Goal: Task Accomplishment & Management: Manage account settings

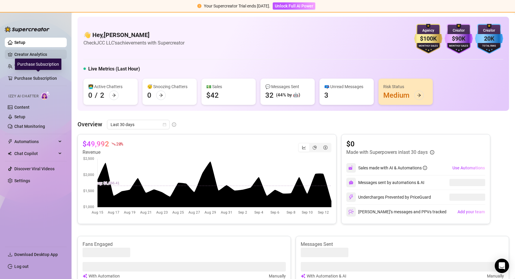
click at [30, 53] on link "Creator Analytics" at bounding box center [38, 55] width 48 height 10
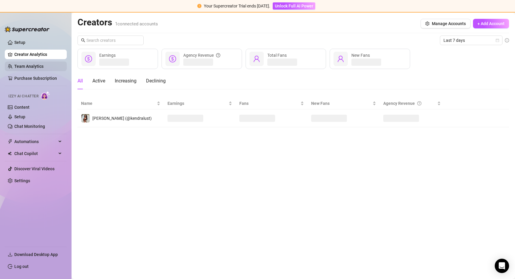
click at [30, 66] on link "Team Analytics" at bounding box center [28, 66] width 29 height 5
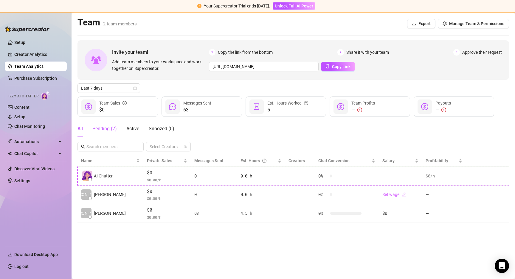
click at [100, 128] on div "Pending ( 2 )" at bounding box center [104, 128] width 24 height 7
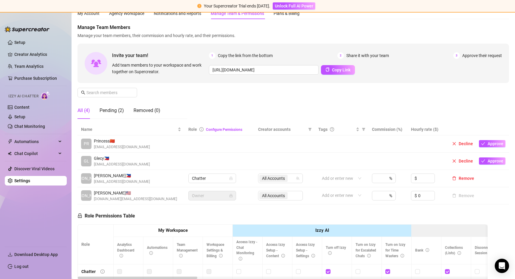
scroll to position [24, 0]
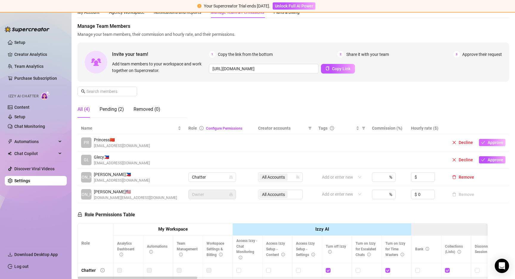
click at [493, 143] on span "Approve" at bounding box center [496, 142] width 16 height 5
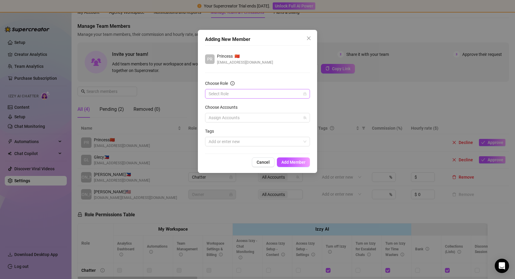
click at [235, 94] on input "Choose Role" at bounding box center [255, 93] width 92 height 9
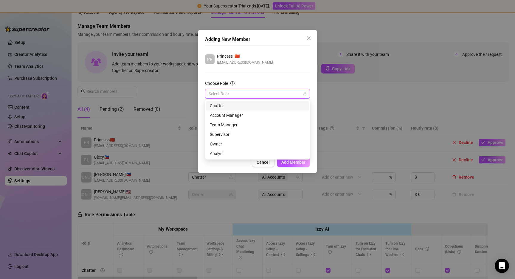
click at [228, 106] on div "Chatter" at bounding box center [257, 105] width 95 height 7
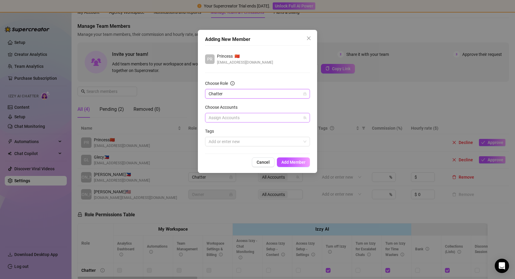
click at [228, 112] on div "Choose Accounts" at bounding box center [257, 108] width 105 height 9
click at [224, 121] on div at bounding box center [254, 117] width 96 height 8
click at [231, 140] on div "[PERSON_NAME] (@kendralust)" at bounding box center [257, 138] width 68 height 7
checkbox input "true"
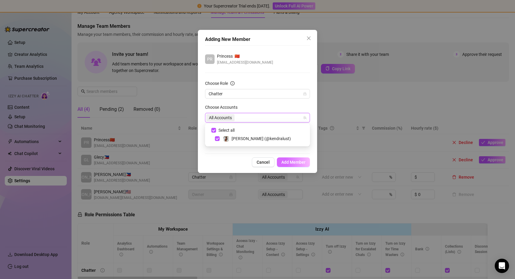
click at [301, 166] on button "Add Member" at bounding box center [293, 162] width 33 height 10
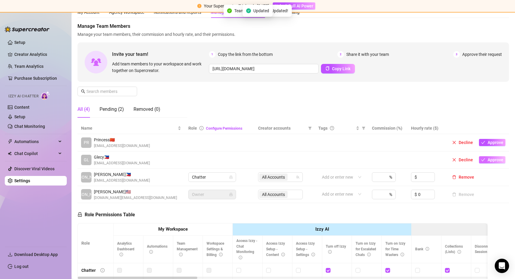
click at [499, 158] on span "Approve" at bounding box center [496, 159] width 16 height 5
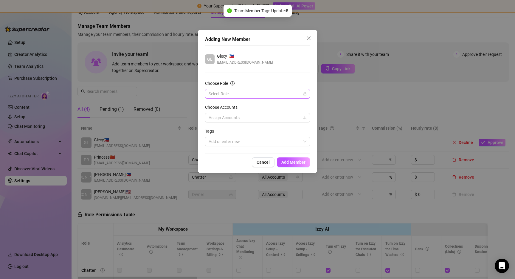
click at [221, 96] on input "Choose Role" at bounding box center [255, 93] width 92 height 9
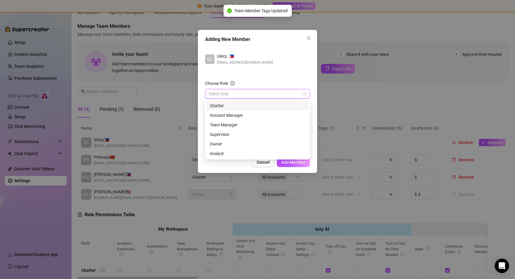
click at [223, 108] on div "Chatter" at bounding box center [257, 105] width 95 height 7
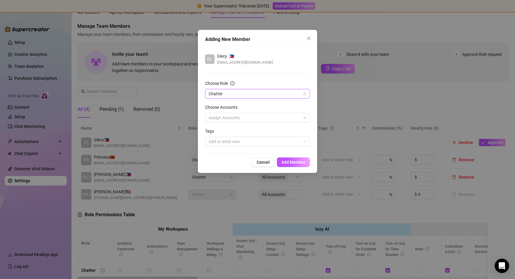
click at [229, 123] on form "Choose Role Chatter Chatter Choose Accounts Assign Accounts Tags Add or enter n…" at bounding box center [257, 113] width 105 height 66
click at [227, 119] on div at bounding box center [254, 117] width 96 height 8
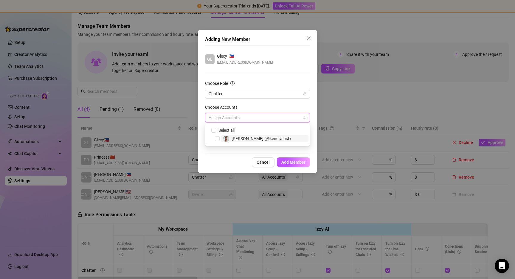
click at [229, 141] on div "[PERSON_NAME] (@kendralust)" at bounding box center [257, 138] width 68 height 7
checkbox input "true"
click at [296, 163] on span "Add Member" at bounding box center [294, 162] width 24 height 5
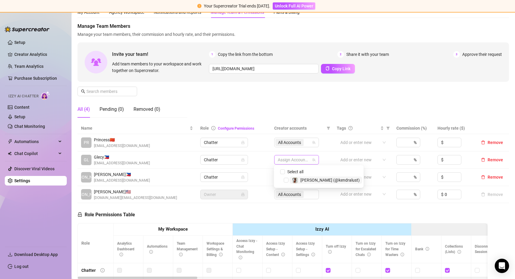
click at [294, 161] on div at bounding box center [294, 159] width 36 height 8
click at [283, 180] on div "[PERSON_NAME] (@kendralust)" at bounding box center [319, 179] width 87 height 7
click at [287, 180] on span "Select tree node" at bounding box center [286, 180] width 5 height 5
checkbox input "true"
click at [302, 93] on div "Manage Team Members Manage your team members, their commission and hourly rate,…" at bounding box center [294, 73] width 432 height 100
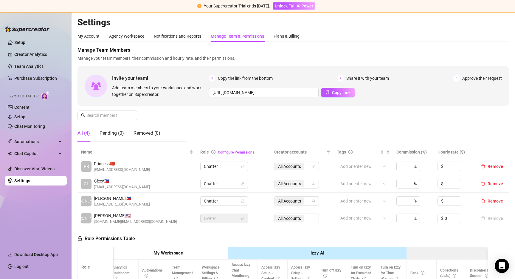
scroll to position [0, 0]
click at [328, 91] on icon "copy" at bounding box center [327, 92] width 3 height 4
click at [16, 268] on link "Log out" at bounding box center [21, 266] width 14 height 5
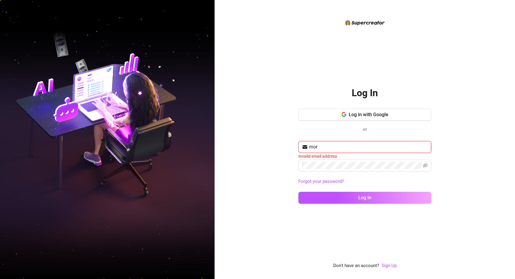
type input "[EMAIL_ADDRESS][DOMAIN_NAME]"
click at [365, 197] on button "Log in" at bounding box center [365, 198] width 133 height 12
